Goal: Download file/media

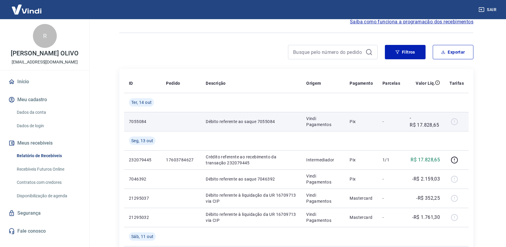
scroll to position [30, 0]
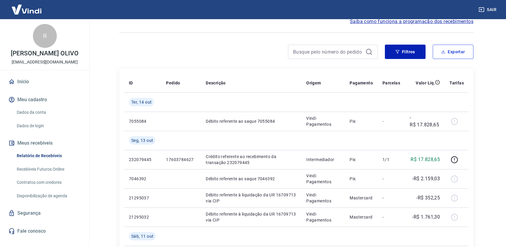
click at [456, 54] on button "Exportar" at bounding box center [453, 52] width 41 height 14
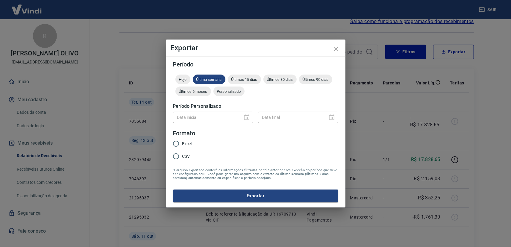
click at [178, 143] on input "Excel" at bounding box center [176, 143] width 13 height 13
radio input "true"
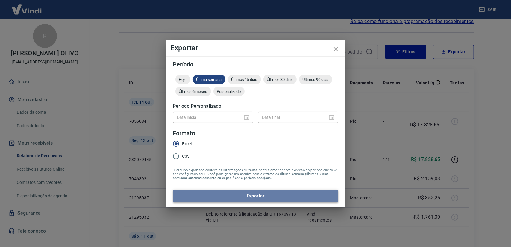
click at [225, 197] on button "Exportar" at bounding box center [255, 195] width 165 height 13
